Goal: Transaction & Acquisition: Download file/media

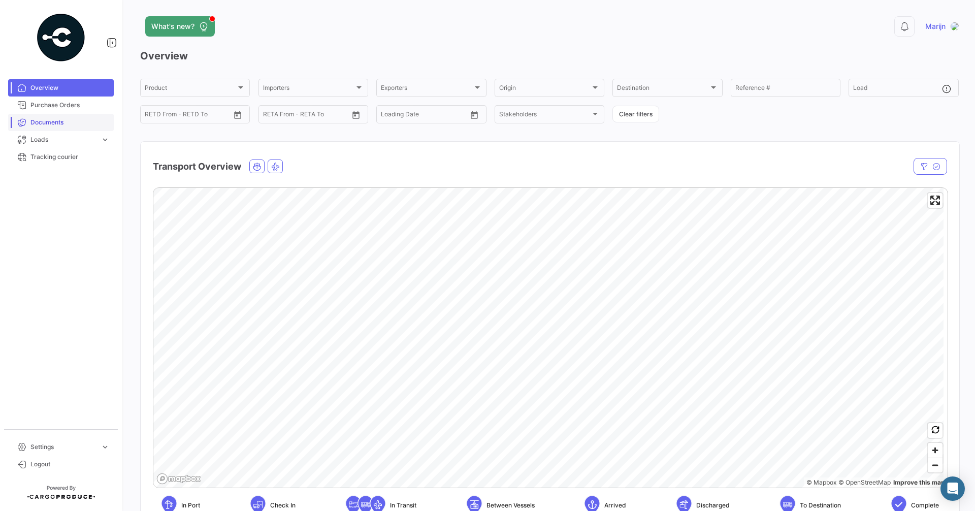
click at [55, 119] on span "Documents" at bounding box center [69, 122] width 79 height 9
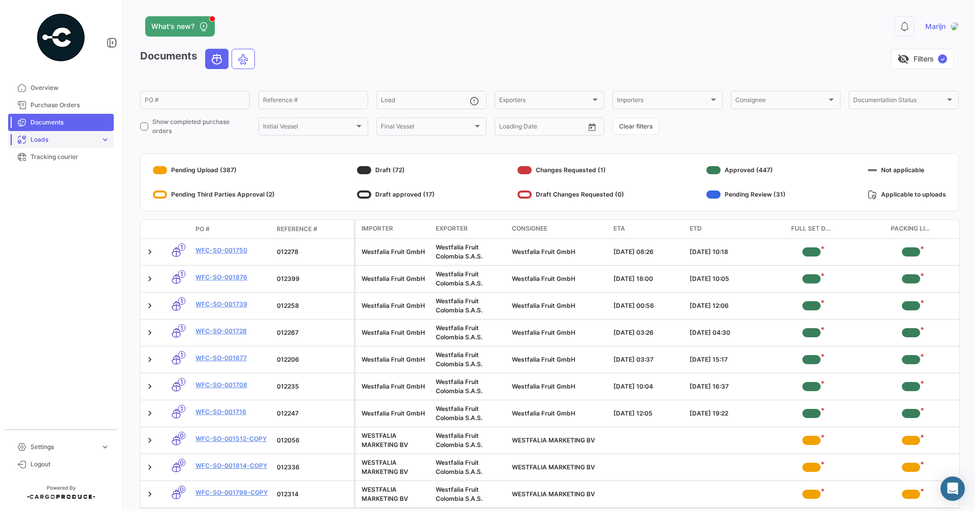
click at [62, 140] on span "Loads" at bounding box center [63, 139] width 66 height 9
click at [74, 161] on link "Air Shipments" at bounding box center [67, 160] width 91 height 15
click at [65, 176] on link "Ocean Loads" at bounding box center [67, 178] width 91 height 15
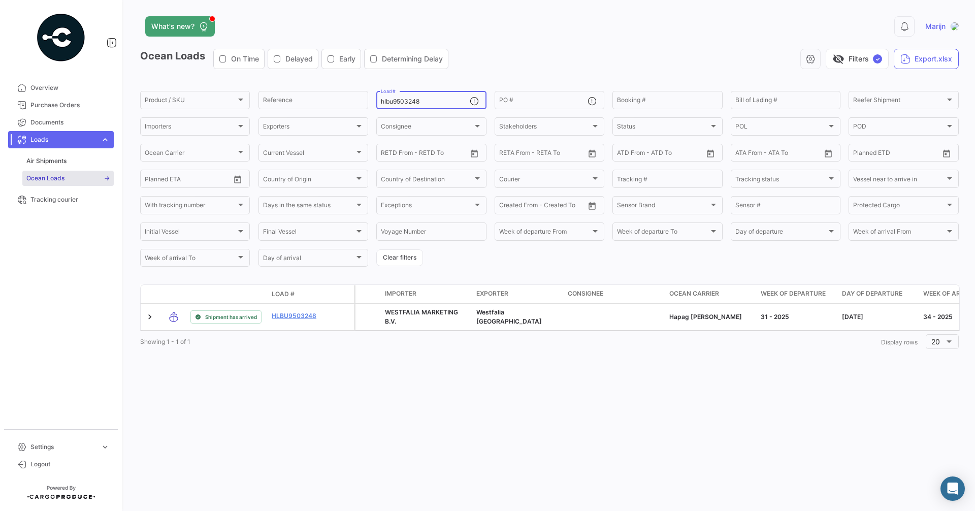
click at [434, 97] on div "hlbu9503248 Load #" at bounding box center [425, 99] width 88 height 20
drag, startPoint x: 434, startPoint y: 97, endPoint x: 273, endPoint y: 100, distance: 160.5
click at [0, 0] on div "Product / SKU Product / SKU Reference hlbu9503248 Load # PO # Booking # Bill of…" at bounding box center [0, 0] width 0 height 0
click at [433, 104] on input "hlbu9503248" at bounding box center [425, 101] width 88 height 7
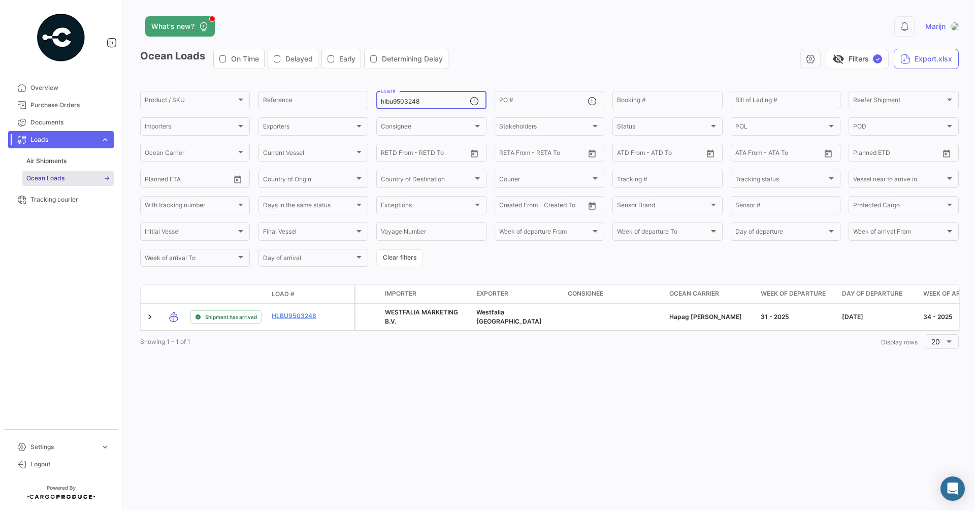
click at [432, 103] on input "hlbu9503248" at bounding box center [425, 101] width 88 height 7
drag, startPoint x: 430, startPoint y: 103, endPoint x: 389, endPoint y: 102, distance: 41.1
click at [389, 102] on input "hlbu9503248" at bounding box center [425, 101] width 88 height 7
paste input "fbiu5429640"
type input "fbiu5429640"
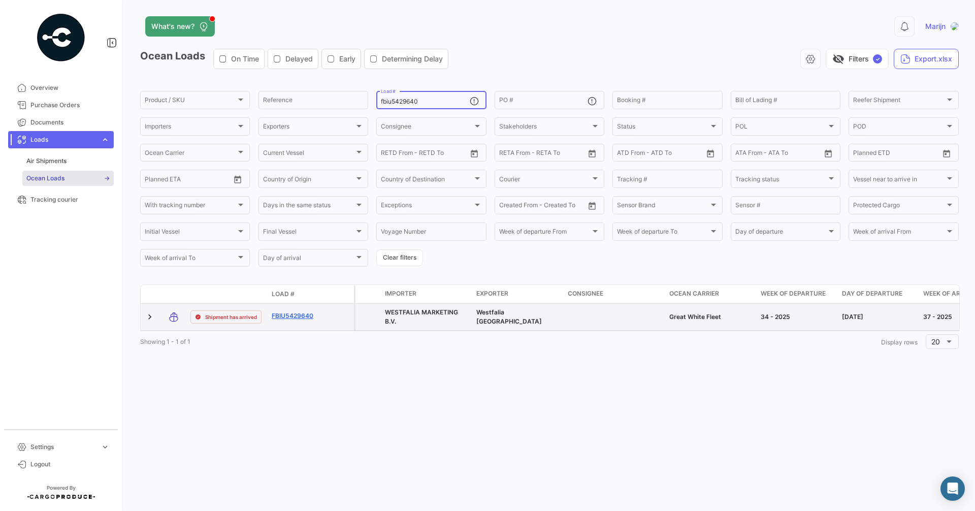
click at [281, 315] on link "FBIU5429640" at bounding box center [298, 315] width 53 height 9
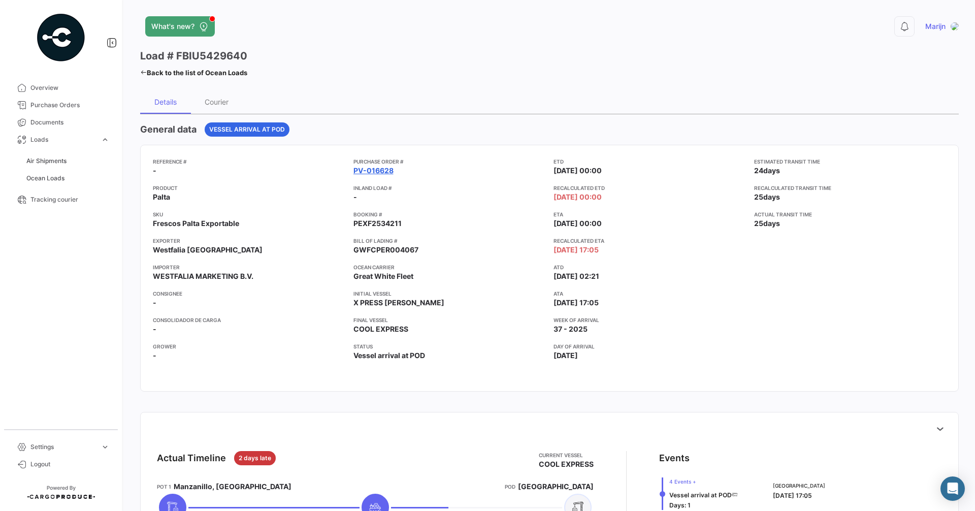
click at [365, 173] on link "PV-016628" at bounding box center [373, 171] width 40 height 10
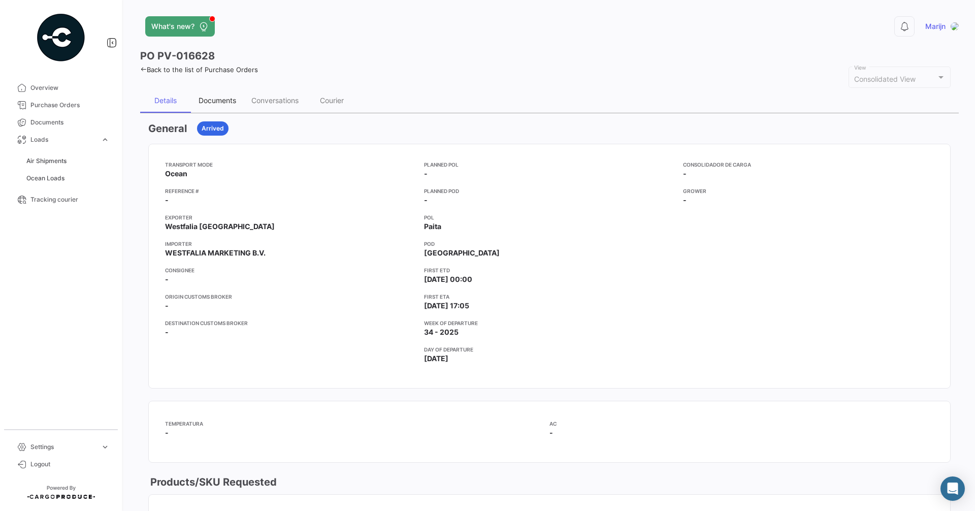
click at [232, 99] on div "Documents" at bounding box center [218, 100] width 38 height 9
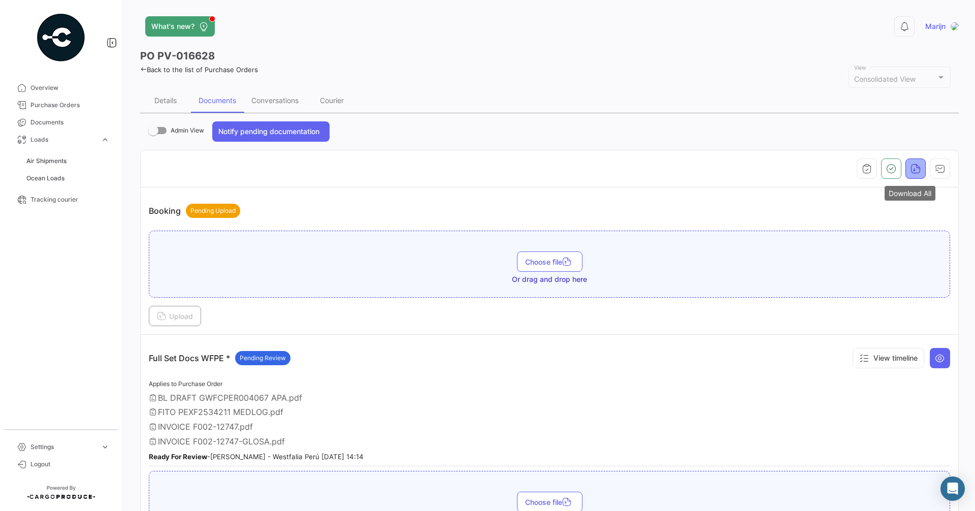
click at [911, 168] on icon "button" at bounding box center [916, 169] width 10 height 10
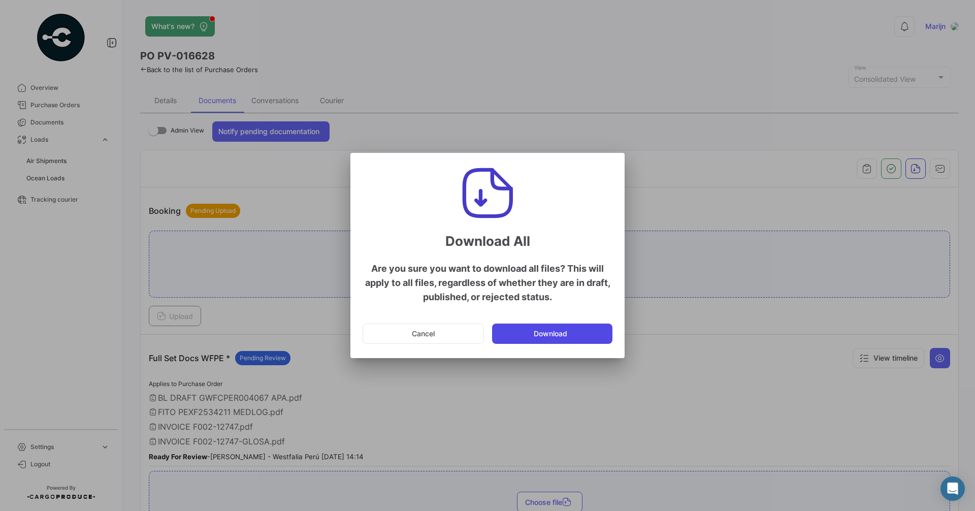
click at [553, 340] on button "Download" at bounding box center [552, 333] width 120 height 20
